Goal: Task Accomplishment & Management: Manage account settings

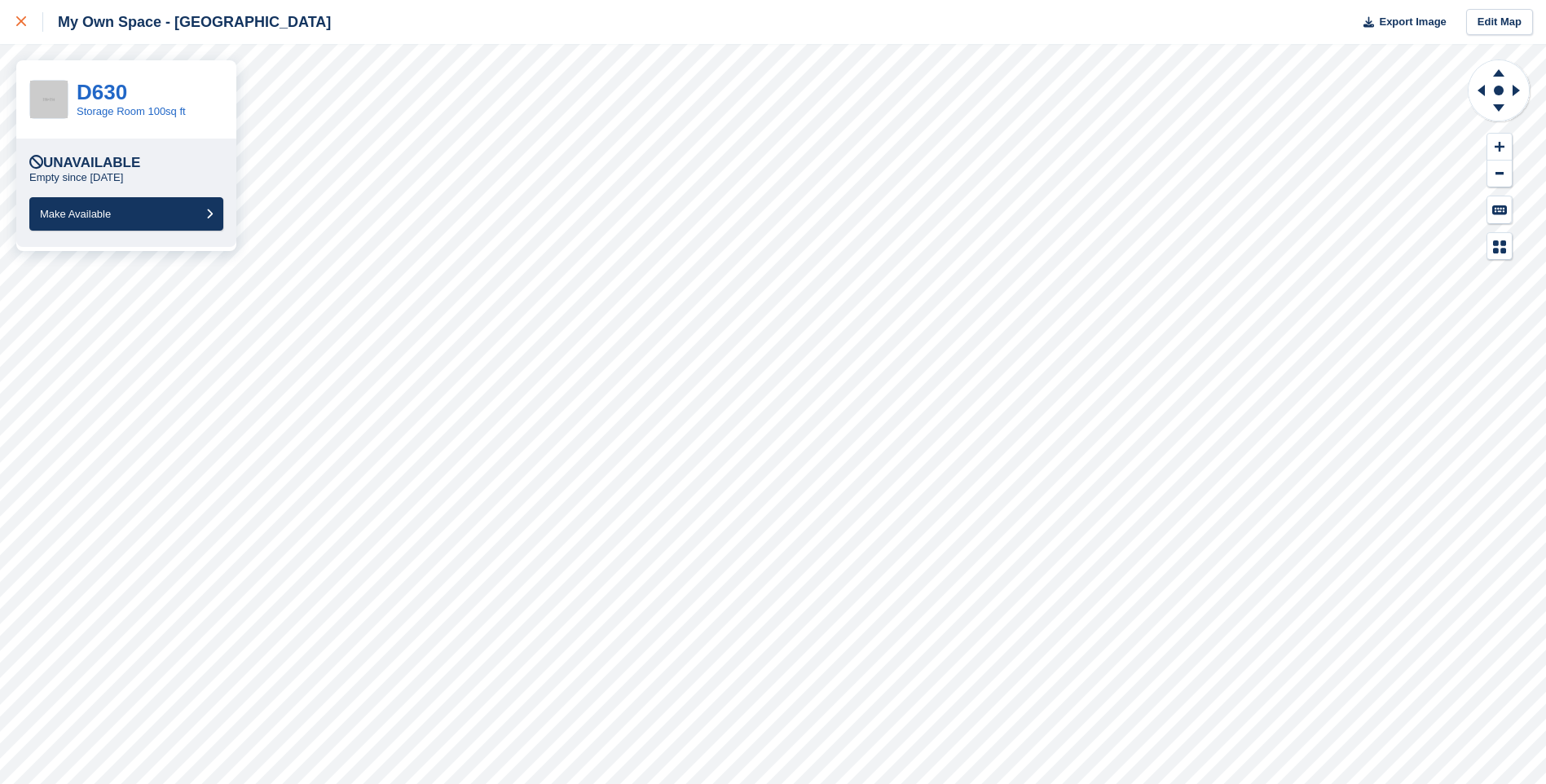
click at [24, 17] on icon at bounding box center [20, 20] width 10 height 10
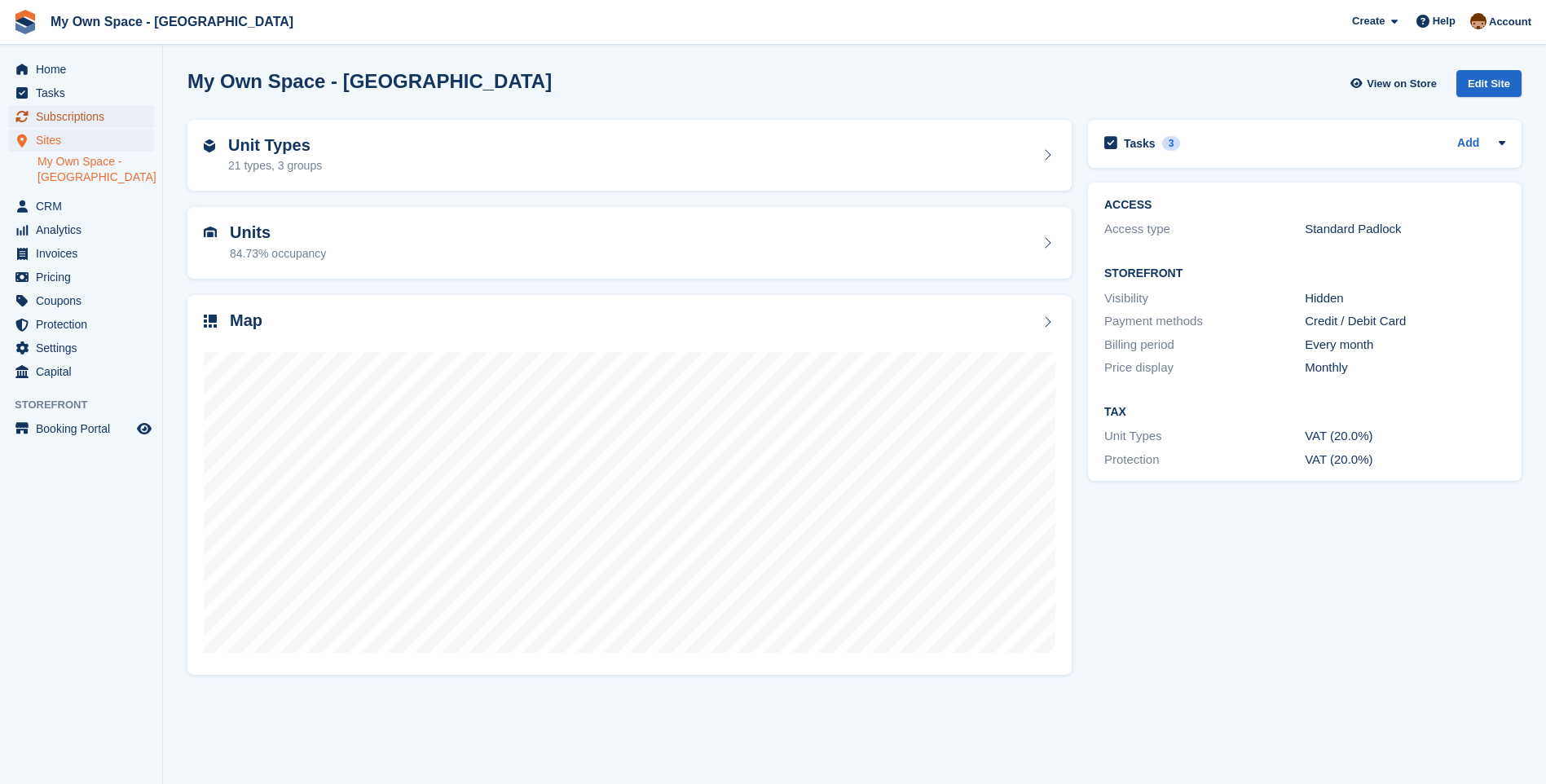
click at [113, 112] on span "Subscriptions" at bounding box center [85, 117] width 98 height 23
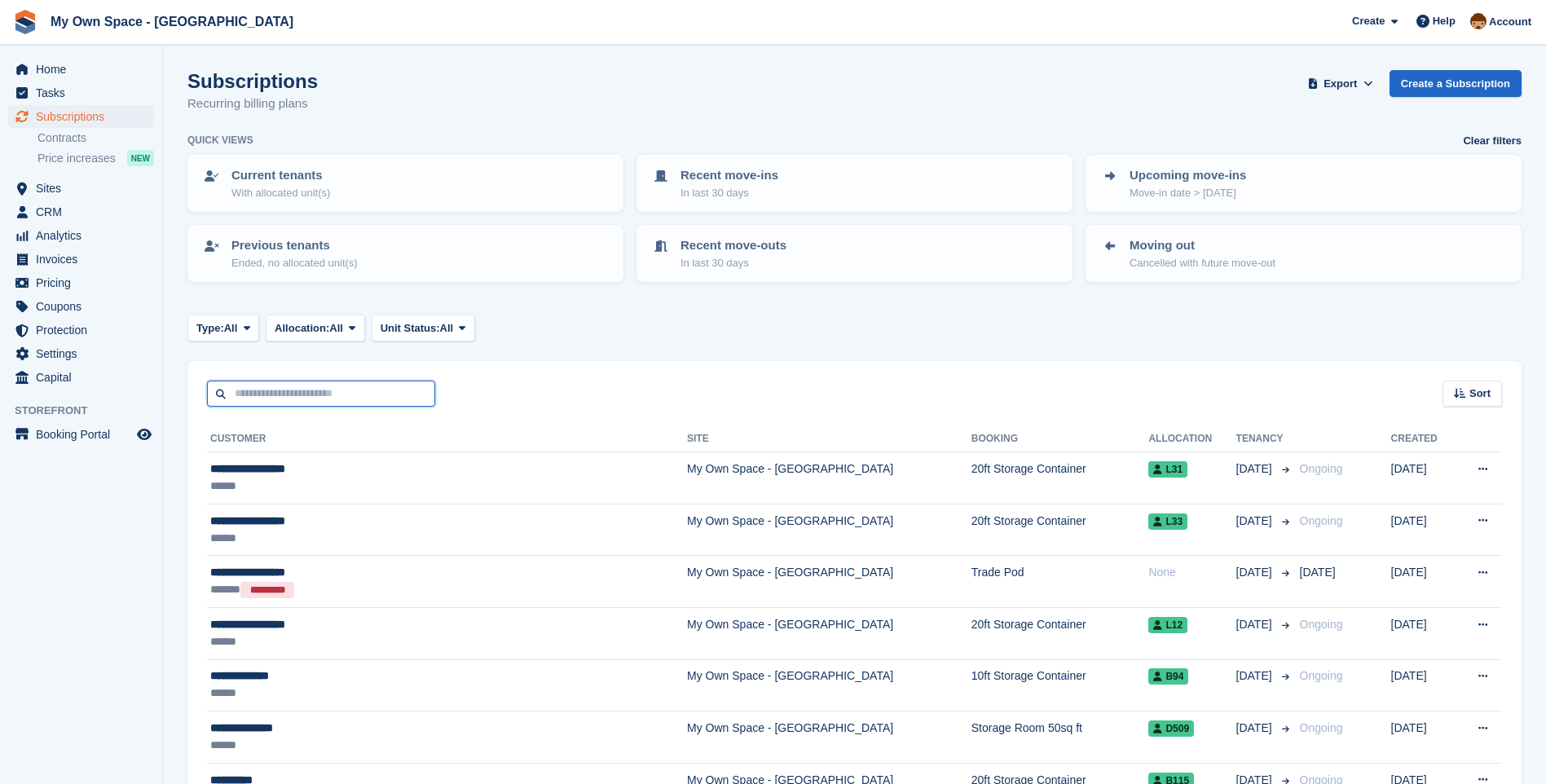
click at [322, 394] on input "text" at bounding box center [321, 394] width 228 height 26
type input "*****"
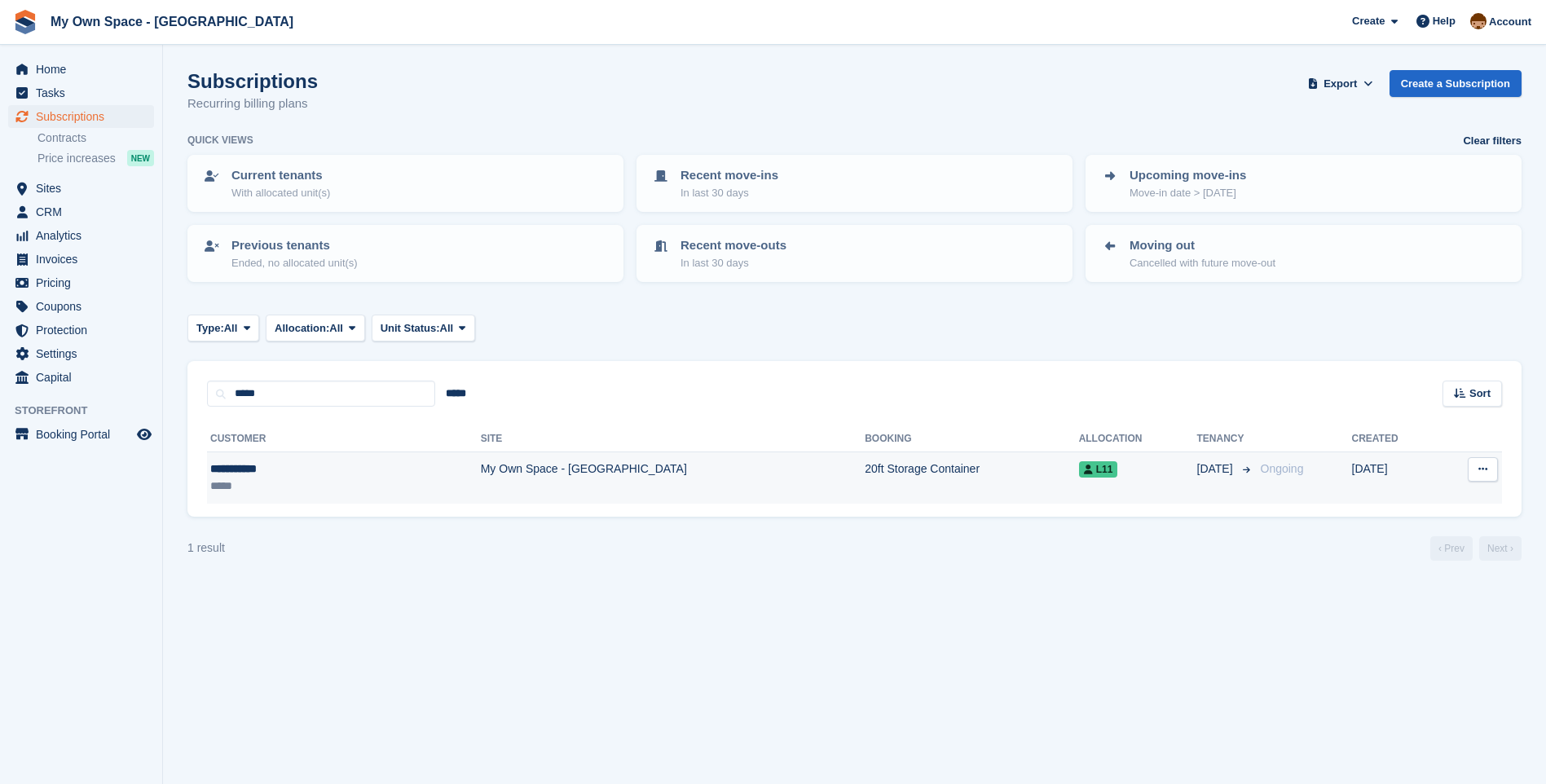
click at [481, 464] on td "My Own Space - [GEOGRAPHIC_DATA]" at bounding box center [673, 478] width 385 height 51
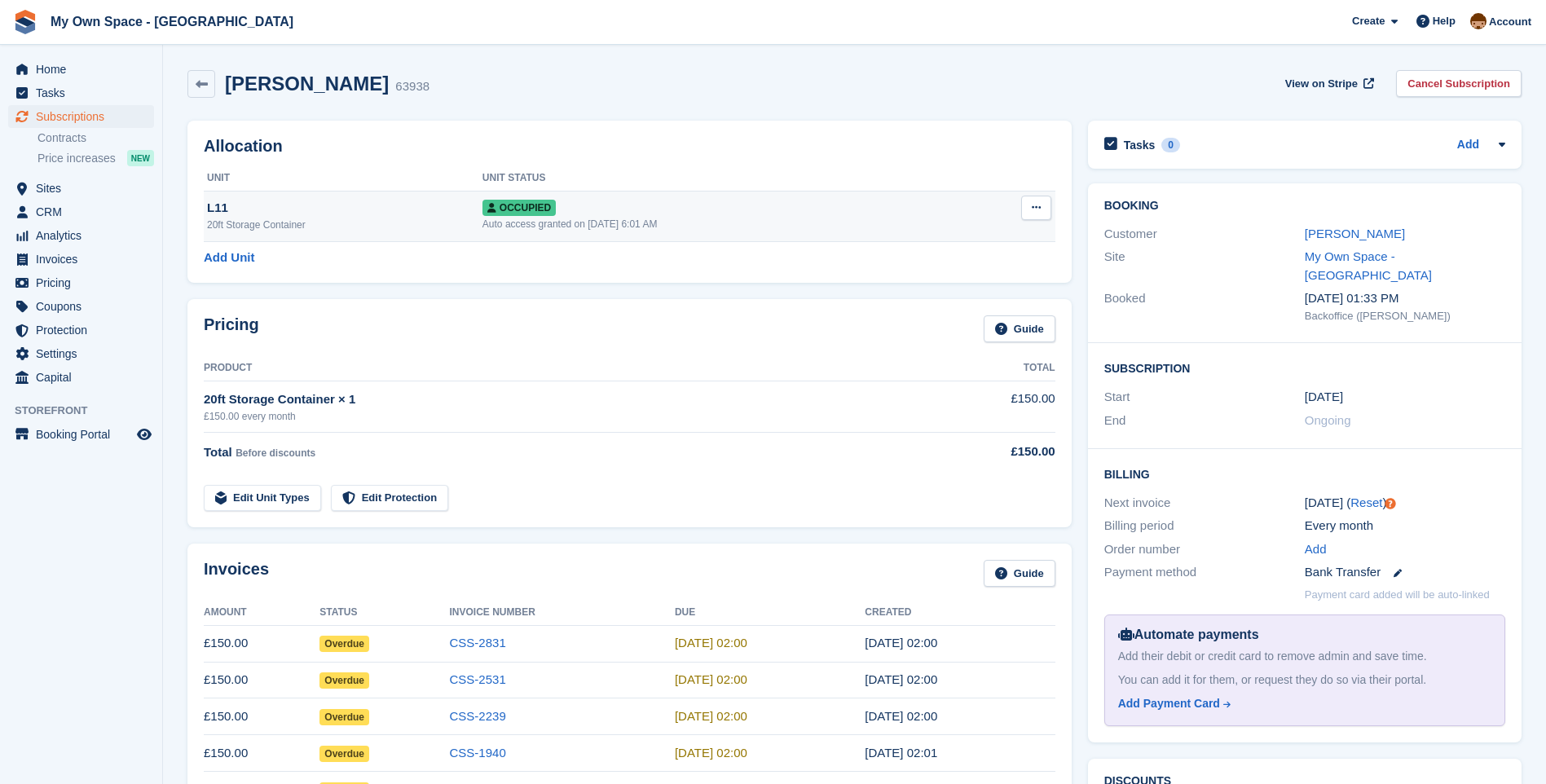
click at [490, 218] on div "Auto access granted on 24th Dec, 2024, 6:01 AM" at bounding box center [722, 223] width 480 height 15
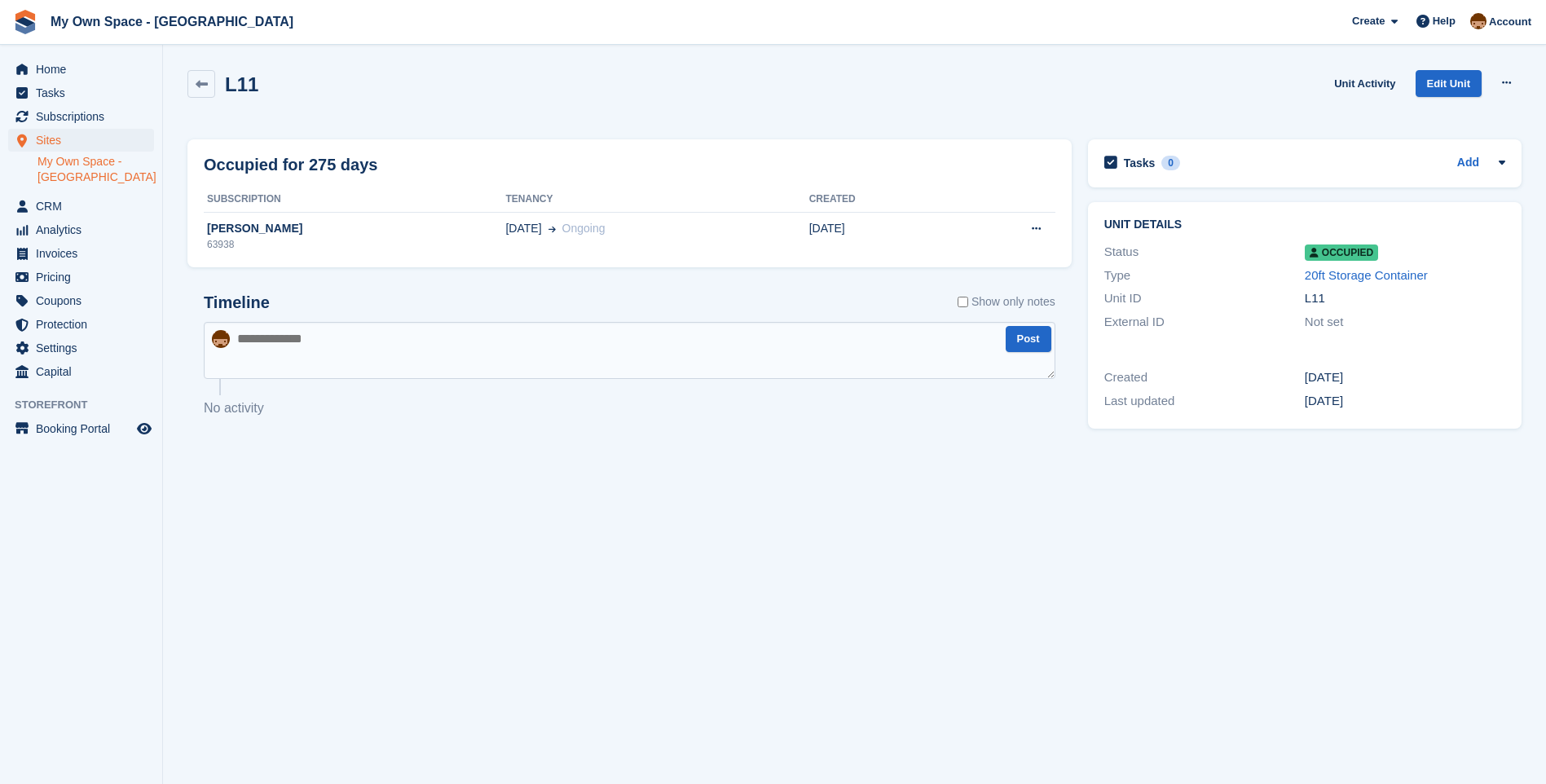
click at [202, 230] on div "Occupied for 275 days Subscription Tenancy Created [PERSON_NAME] 63938 [DATE] O…" at bounding box center [629, 204] width 884 height 129
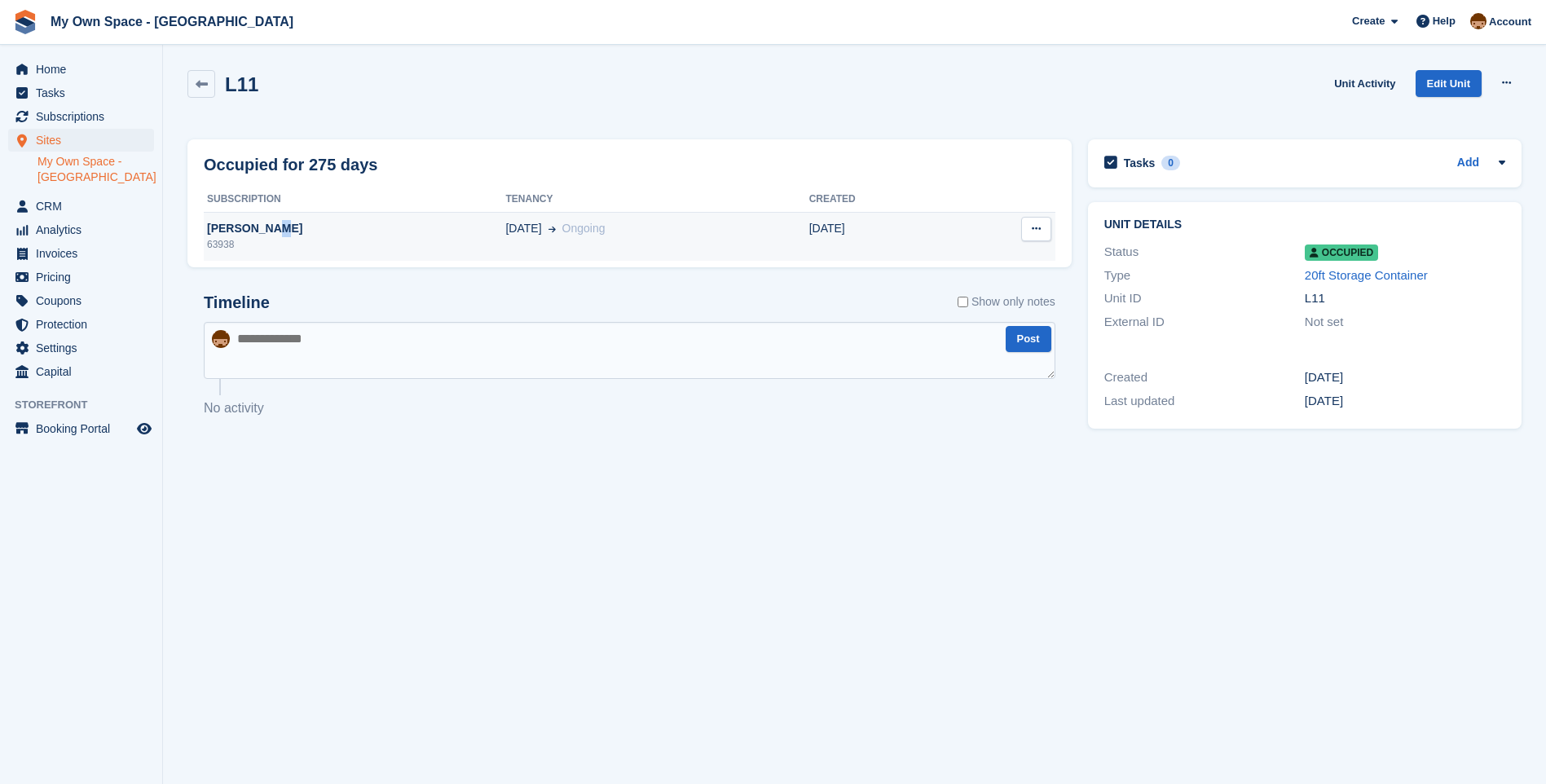
click at [256, 234] on div "[PERSON_NAME]" at bounding box center [354, 228] width 301 height 17
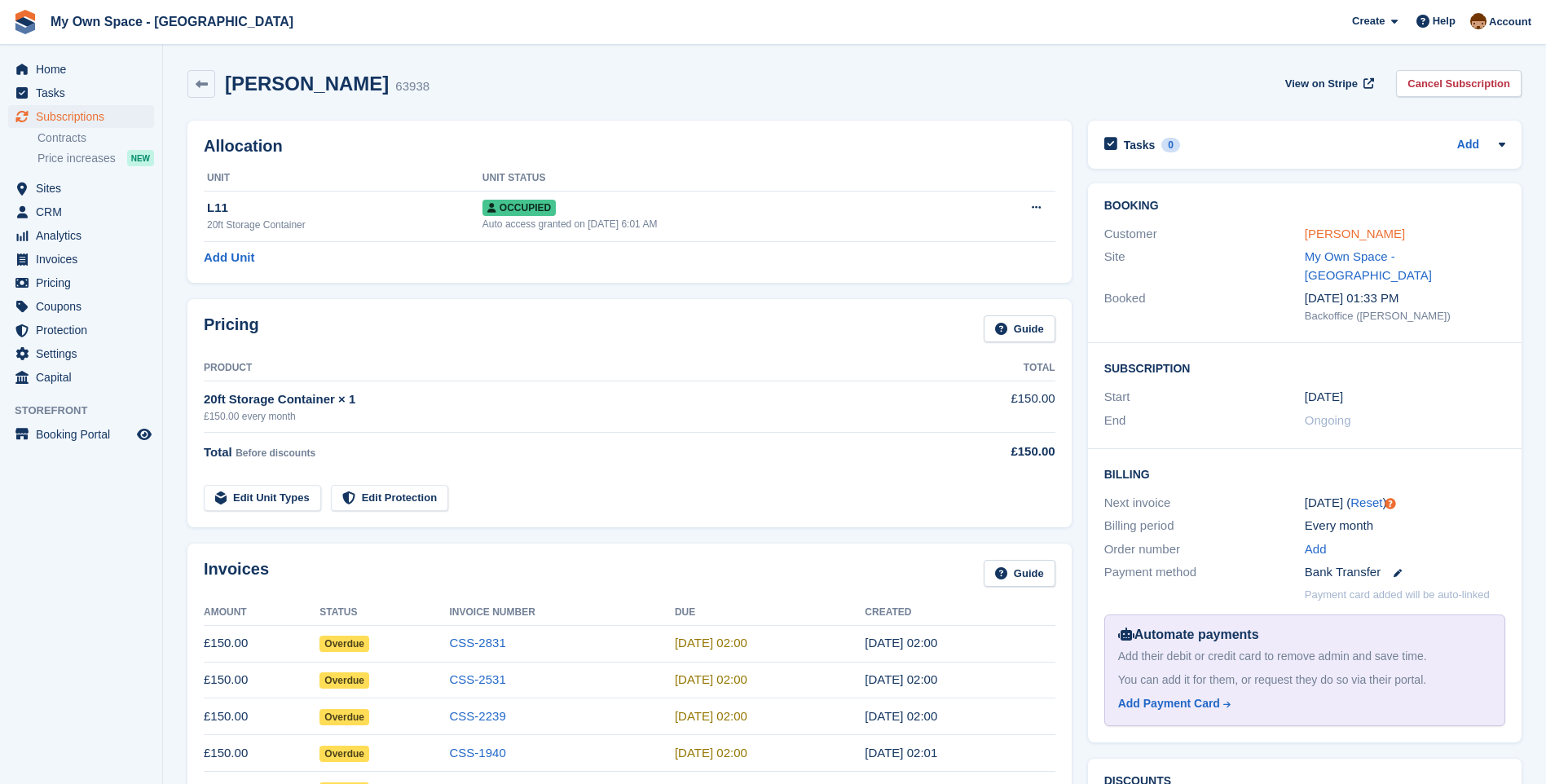
click at [1336, 237] on link "Petra Jakus" at bounding box center [1354, 234] width 100 height 14
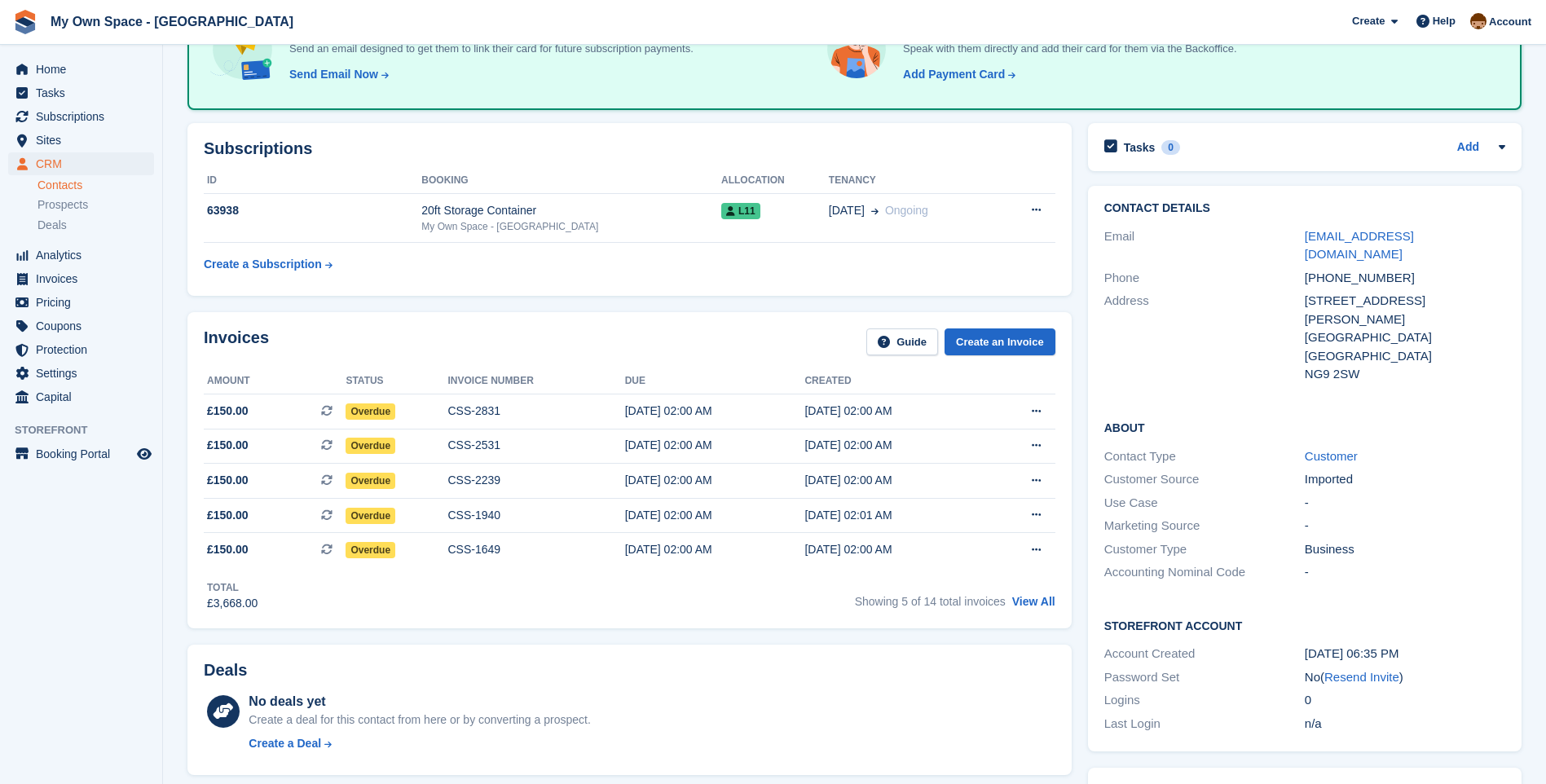
scroll to position [245, 0]
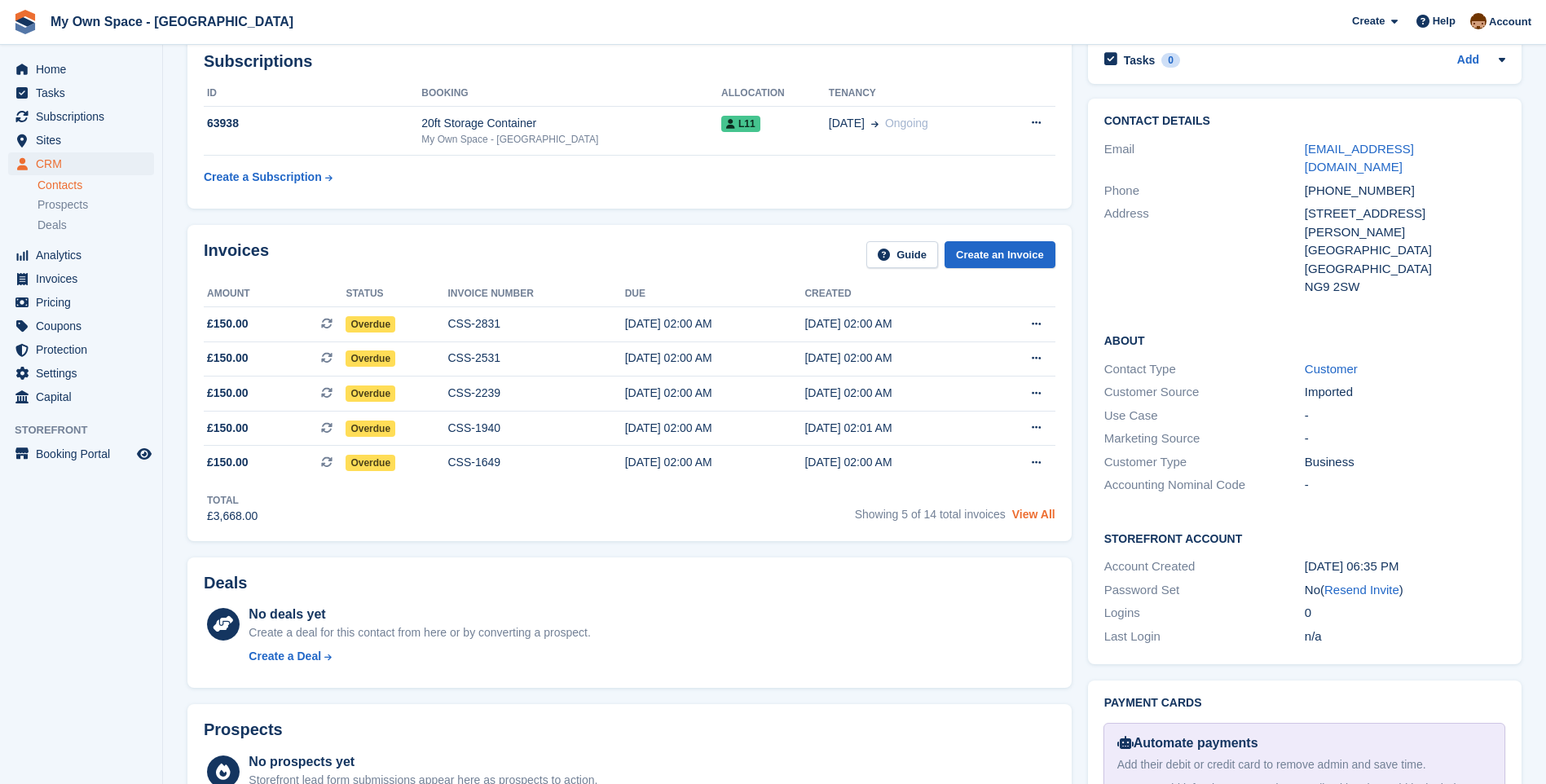
click at [1050, 517] on link "View All" at bounding box center [1034, 514] width 43 height 13
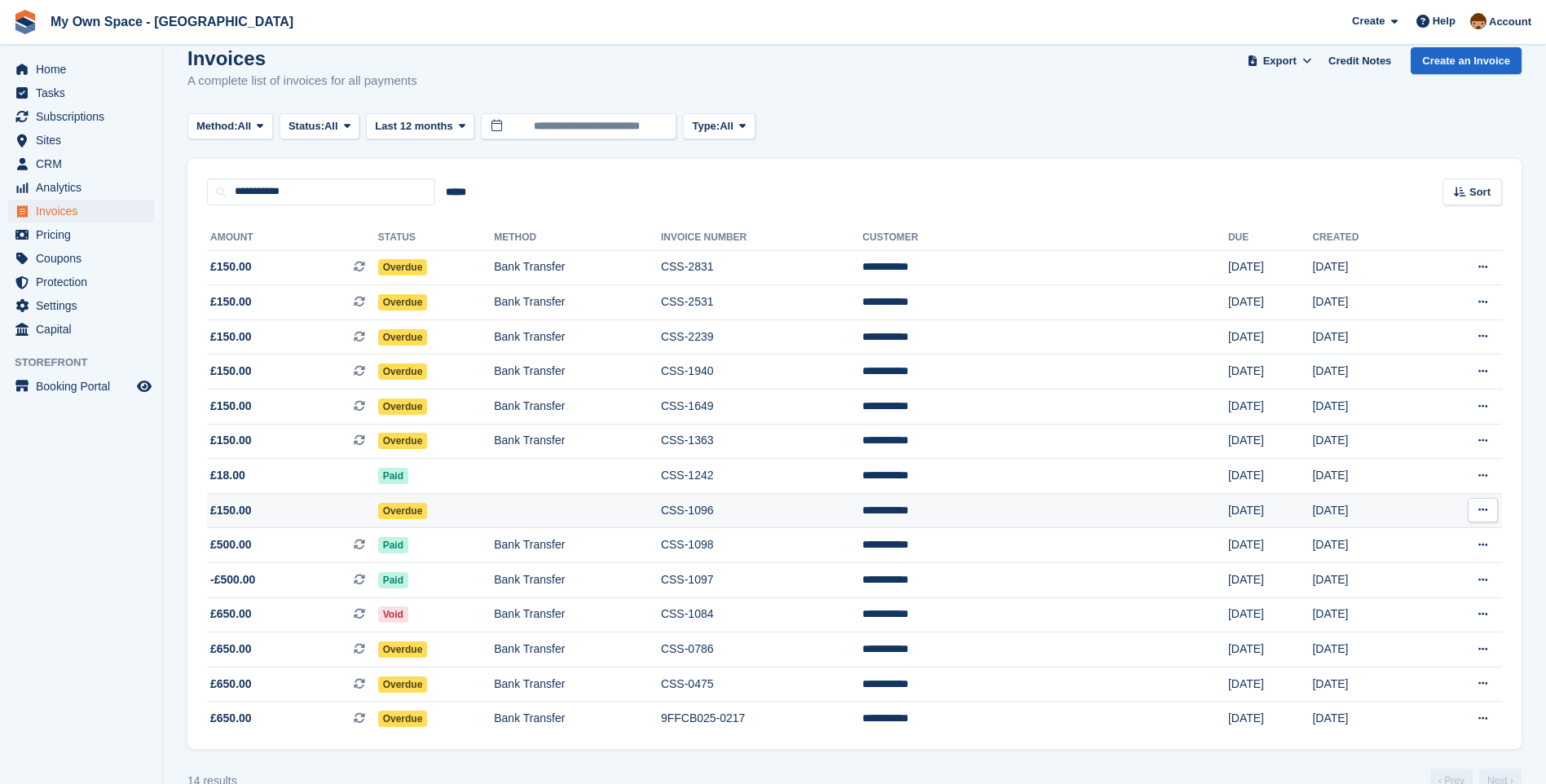
scroll to position [57, 0]
